Goal: Transaction & Acquisition: Purchase product/service

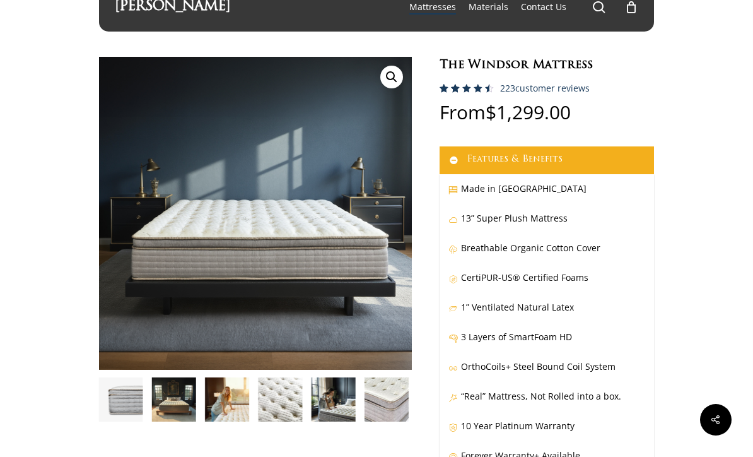
scroll to position [32, 0]
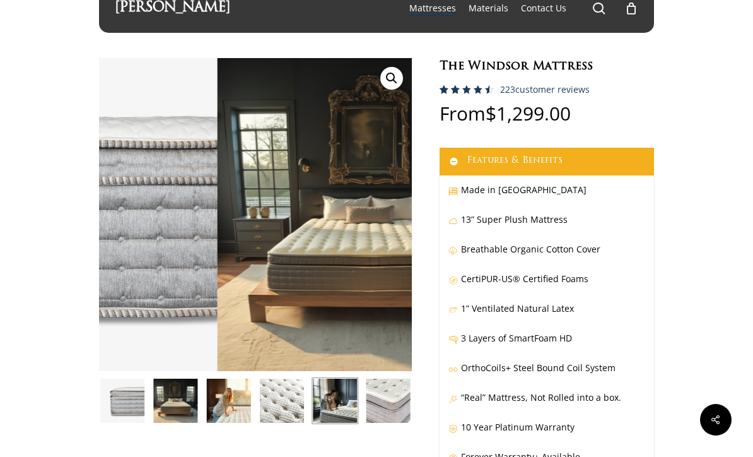
click at [341, 401] on img at bounding box center [335, 400] width 47 height 47
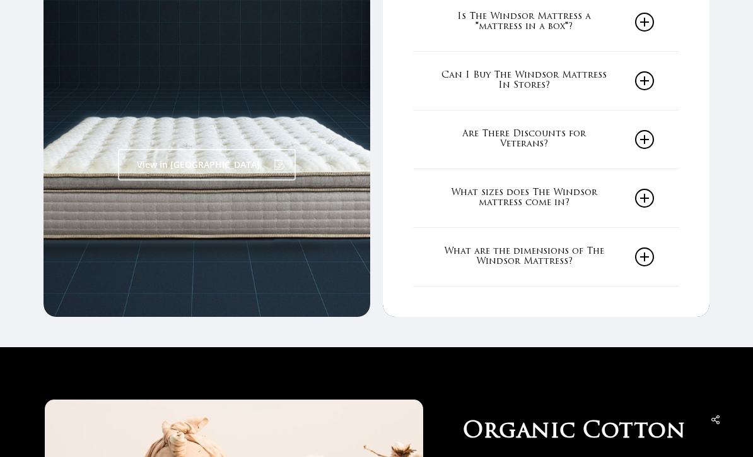
scroll to position [0, 0]
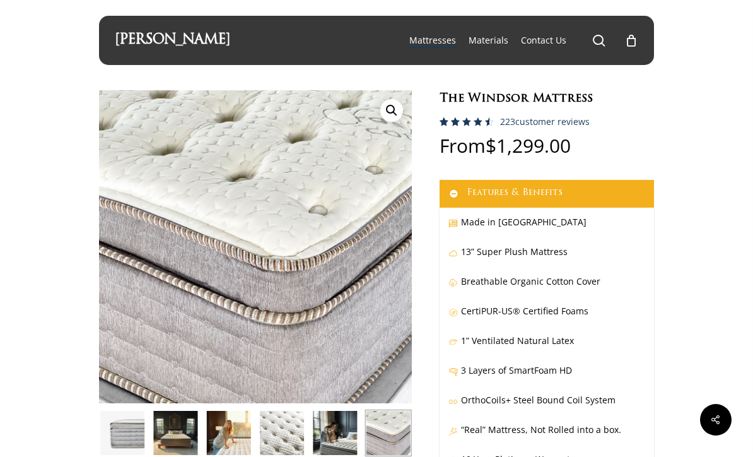
click at [601, 35] on span "Main Menu" at bounding box center [599, 40] width 13 height 13
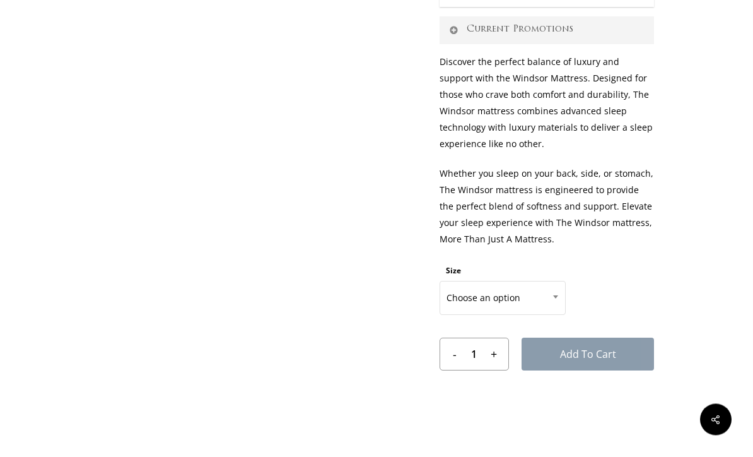
scroll to position [510, 0]
click at [549, 294] on span at bounding box center [555, 297] width 19 height 32
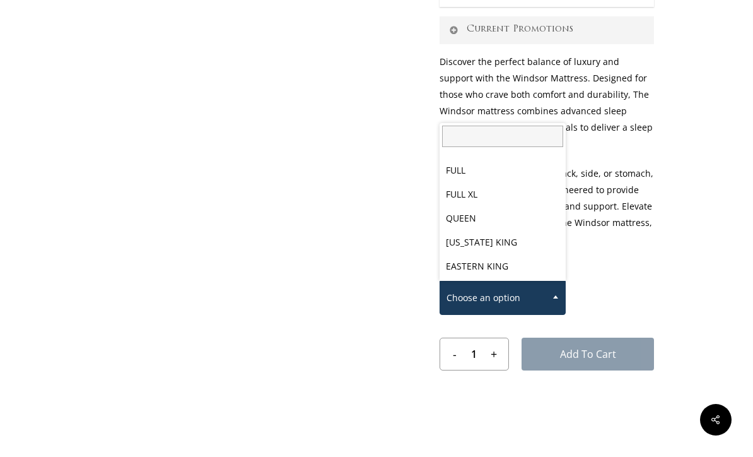
scroll to position [66, 0]
select select "QUEEN"
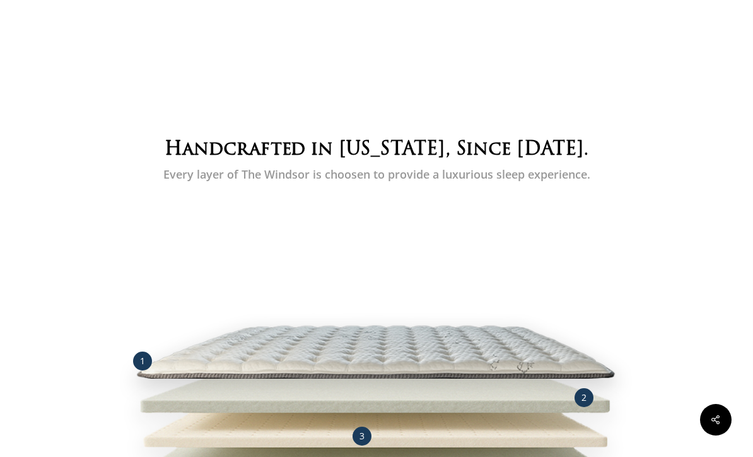
scroll to position [1136, 0]
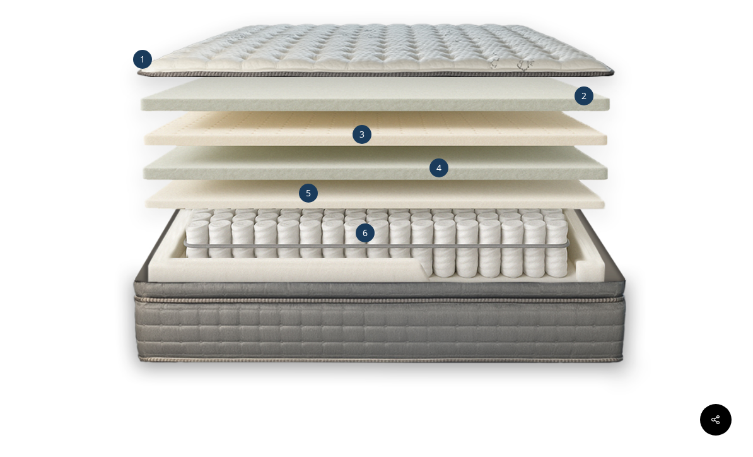
scroll to position [1206, 0]
